Goal: Task Accomplishment & Management: Complete application form

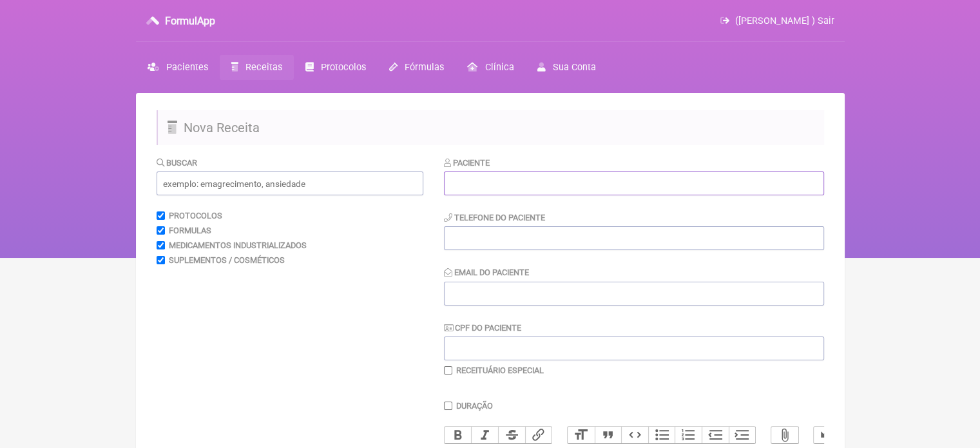
click at [489, 187] on input "text" at bounding box center [634, 183] width 380 height 24
paste input "[PERSON_NAME]"
type input "[PERSON_NAME]"
click at [482, 242] on input "tel" at bounding box center [634, 238] width 380 height 24
type input "21969441986"
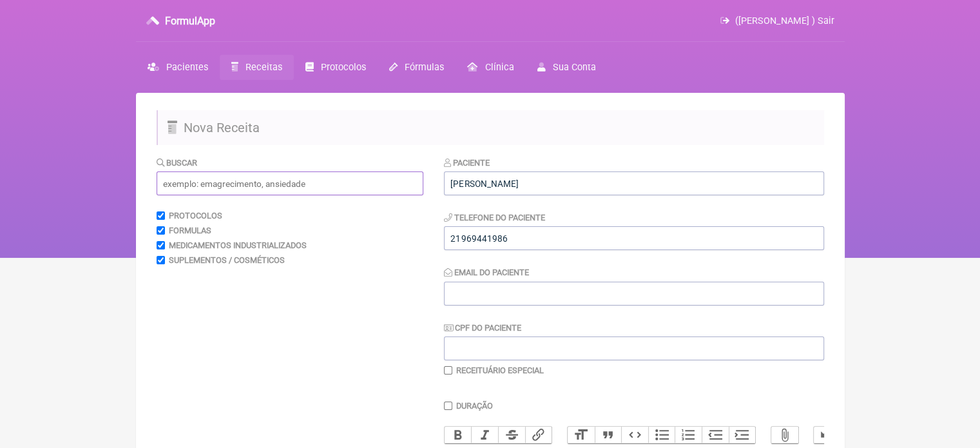
click at [227, 175] on input "text" at bounding box center [290, 183] width 267 height 24
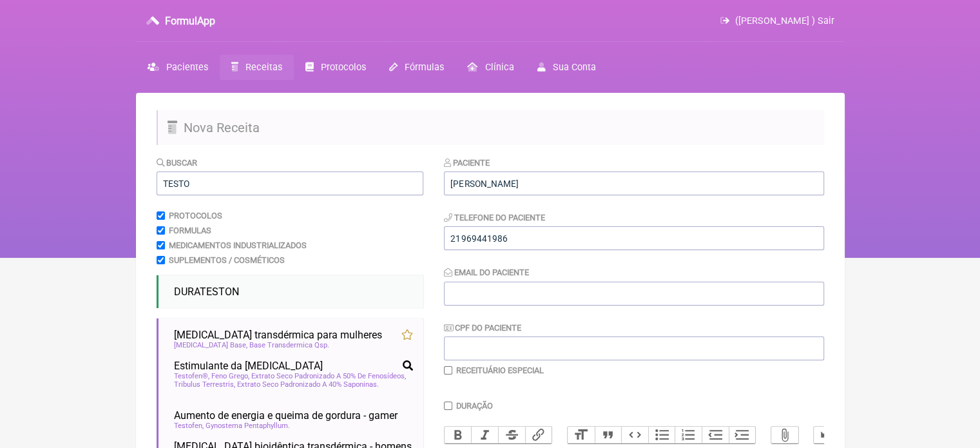
drag, startPoint x: 258, startPoint y: 332, endPoint x: 247, endPoint y: 314, distance: 21.1
click at [256, 332] on span "Testosterona transdérmica para mulheres" at bounding box center [278, 335] width 208 height 12
drag, startPoint x: 193, startPoint y: 184, endPoint x: 110, endPoint y: 186, distance: 83.8
click at [111, 186] on div "FormulApp (Flavio Caldas Caetano ) Sair Pacientes Receitas Protocolos Fórmulas …" at bounding box center [490, 129] width 980 height 258
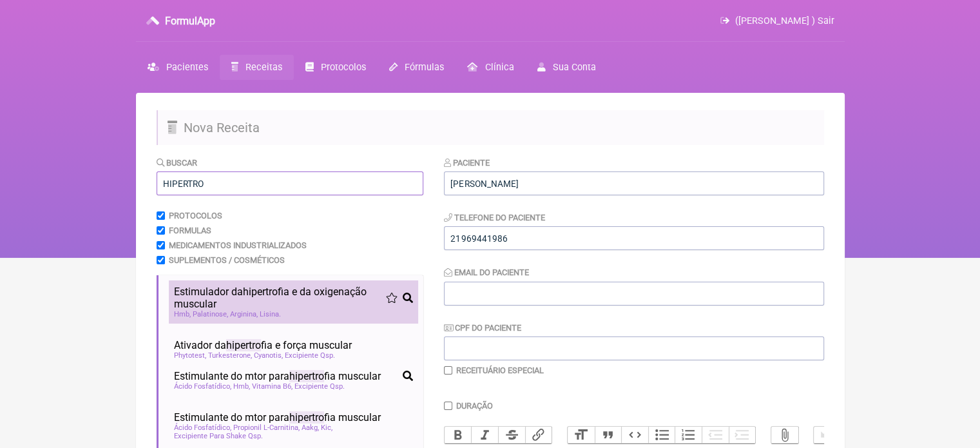
type input "HIPERTRO"
click at [215, 312] on span "Palatinose" at bounding box center [210, 314] width 35 height 8
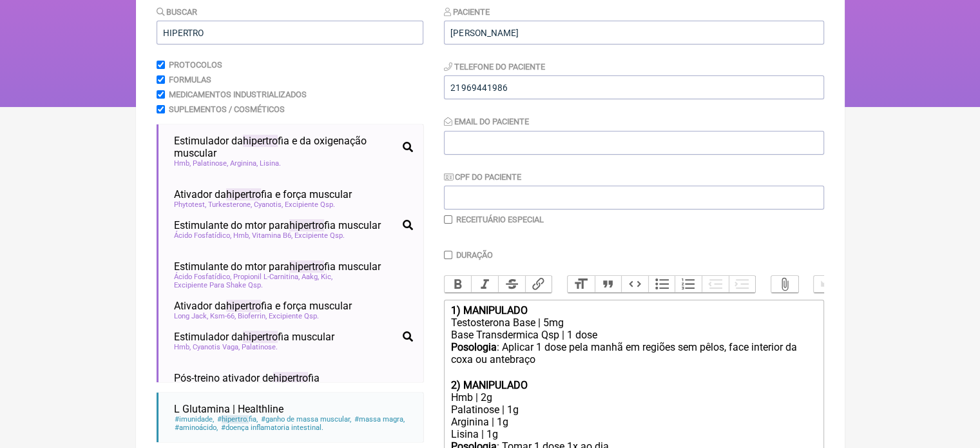
scroll to position [276, 0]
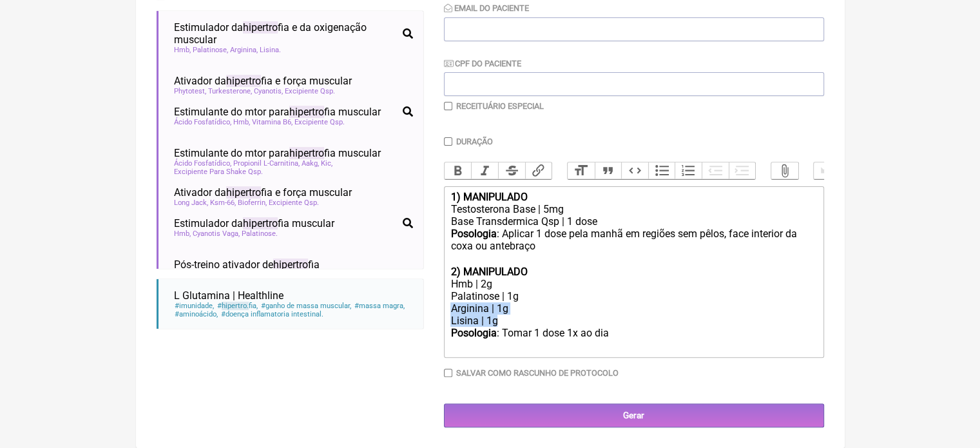
drag, startPoint x: 510, startPoint y: 316, endPoint x: 437, endPoint y: 307, distance: 73.4
click at [437, 307] on form "Buscar HIPERTRO Protocolos Formulas Medicamentos Industrializados Suplementos /…" at bounding box center [490, 159] width 667 height 535
click at [612, 336] on div "Posologia : Tomar 1 dose 1x ao dia ㅤ" at bounding box center [633, 340] width 366 height 26
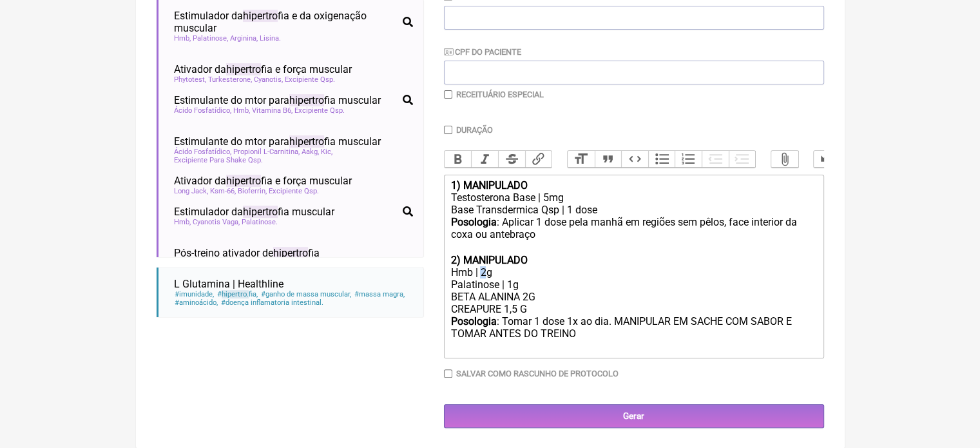
click at [487, 278] on div "Hmb | 2g" at bounding box center [633, 272] width 366 height 12
type trix-editor "<div><strong>1) MANIPULADO</strong></div><div>Testosterona Base | 5mg</div><div…"
click at [448, 93] on input "checkbox" at bounding box center [448, 94] width 8 height 8
checkbox input "true"
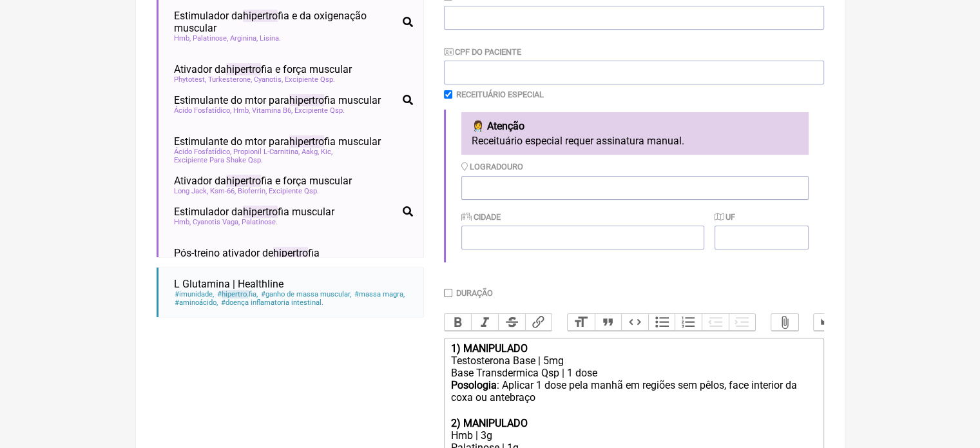
click at [449, 294] on input "Duração" at bounding box center [448, 293] width 8 height 8
checkbox input "true"
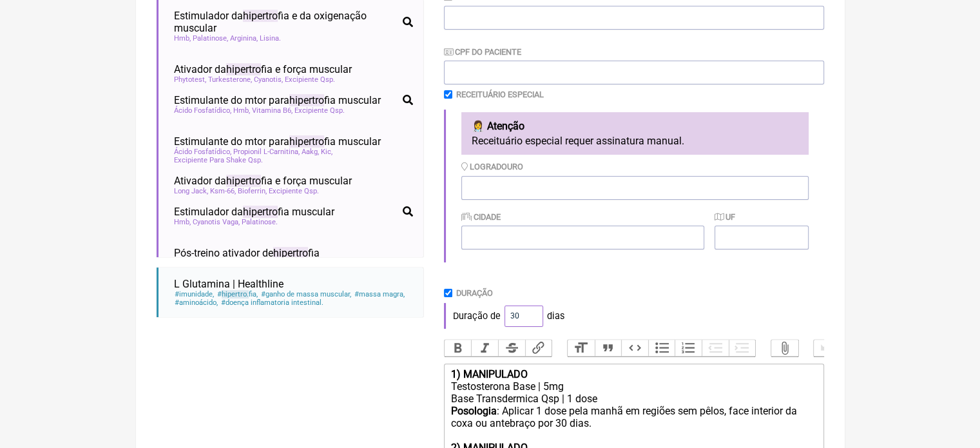
drag, startPoint x: 515, startPoint y: 318, endPoint x: 485, endPoint y: 320, distance: 30.3
click at [488, 320] on div "Duração de 30 dias" at bounding box center [634, 316] width 380 height 26
type input "60"
click at [602, 312] on div "Duração de 60 dias" at bounding box center [634, 316] width 380 height 26
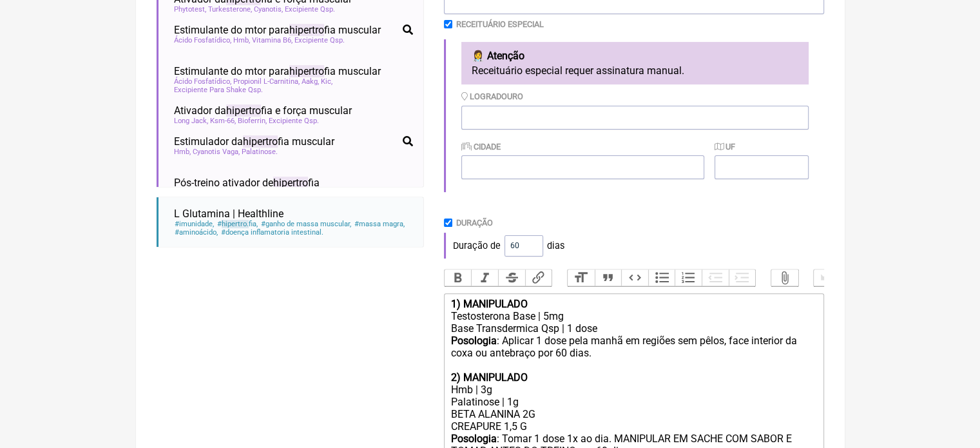
scroll to position [476, 0]
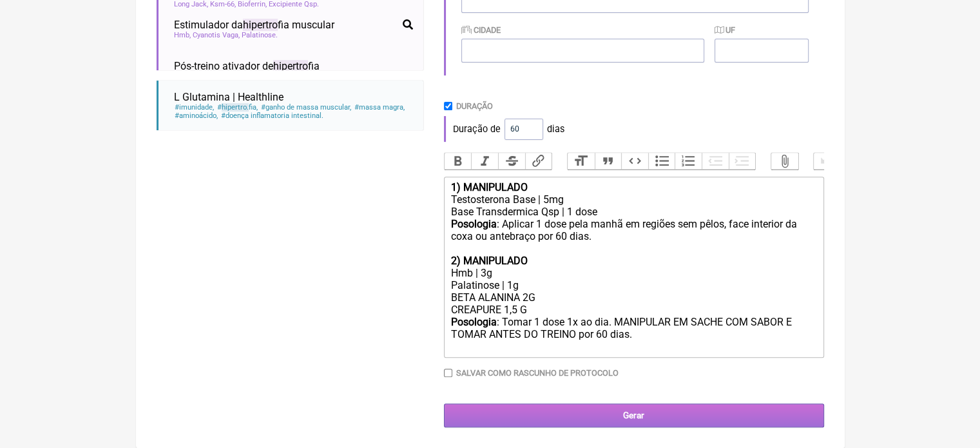
click at [639, 416] on input "Gerar" at bounding box center [634, 415] width 380 height 24
type input "X@X"
click at [624, 419] on input "Gerar" at bounding box center [634, 415] width 380 height 24
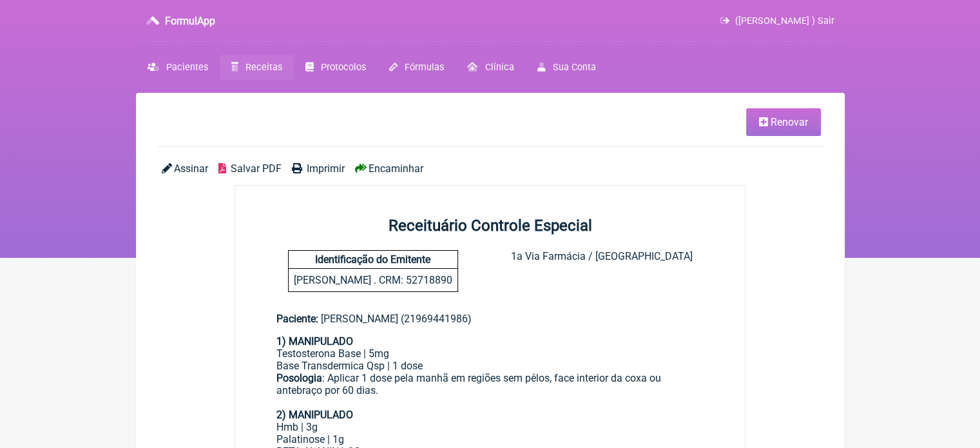
click at [321, 167] on span "Imprimir" at bounding box center [326, 168] width 38 height 12
click at [253, 70] on span "Receitas" at bounding box center [263, 67] width 37 height 11
